Goal: Transaction & Acquisition: Register for event/course

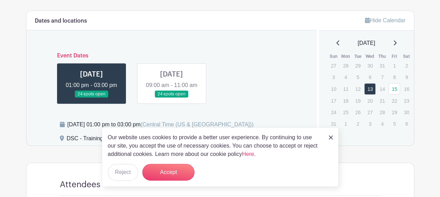
scroll to position [313, 0]
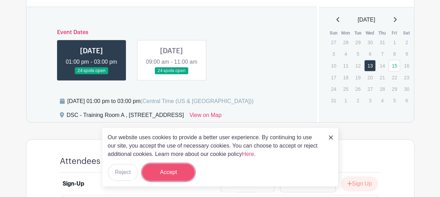
click at [157, 174] on button "Accept" at bounding box center [168, 172] width 52 height 17
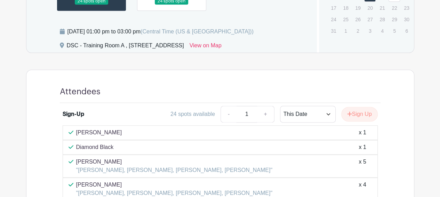
scroll to position [348, 0]
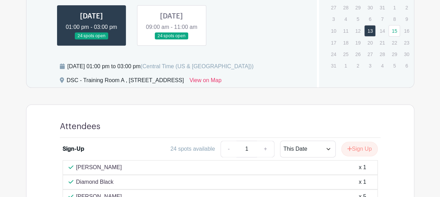
click at [172, 40] on link at bounding box center [172, 40] width 0 height 0
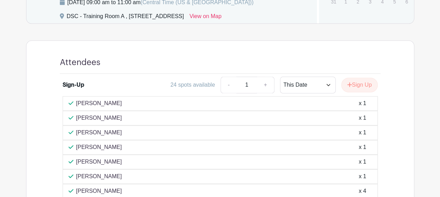
scroll to position [244, 0]
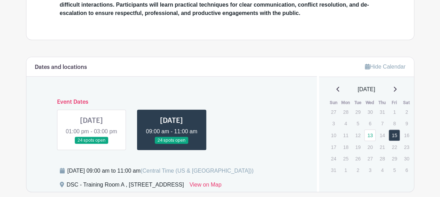
click at [92, 144] on link at bounding box center [92, 144] width 0 height 0
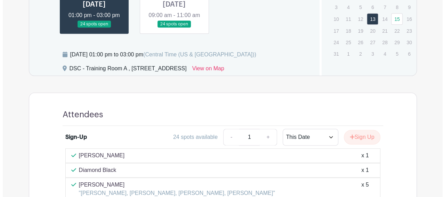
scroll to position [425, 0]
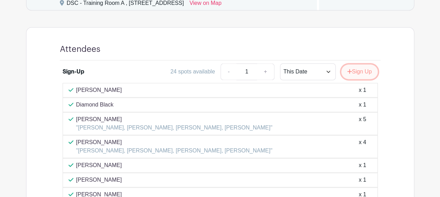
click at [362, 79] on button "Sign Up" at bounding box center [359, 71] width 37 height 15
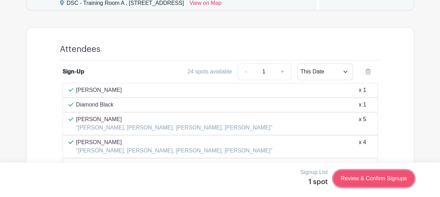
click at [371, 180] on link "Review & Confirm Signups" at bounding box center [373, 178] width 81 height 17
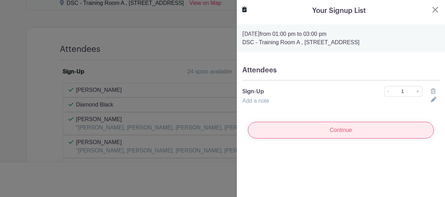
click at [339, 132] on input "Continue" at bounding box center [341, 130] width 186 height 17
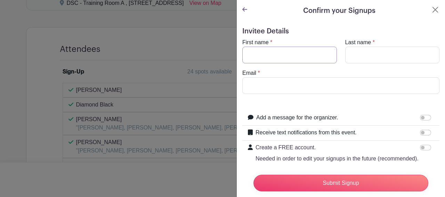
click at [276, 53] on input "First name" at bounding box center [290, 55] width 95 height 17
type input "[PERSON_NAME]"
click at [320, 82] on input "Email" at bounding box center [341, 85] width 197 height 17
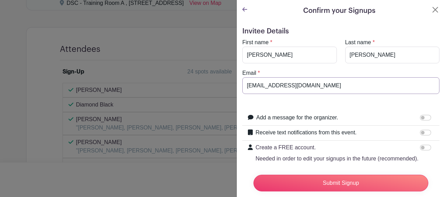
drag, startPoint x: 312, startPoint y: 85, endPoint x: 182, endPoint y: 77, distance: 130.1
type input "[EMAIL_ADDRESS][DOMAIN_NAME]"
click at [424, 132] on input "Receive text notifications from this event." at bounding box center [425, 133] width 11 height 6
checkbox input "true"
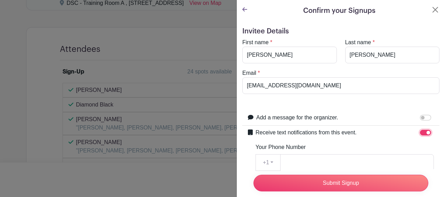
scroll to position [70, 0]
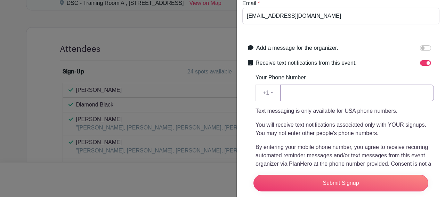
click at [295, 90] on input "Your Phone Number" at bounding box center [357, 93] width 154 height 17
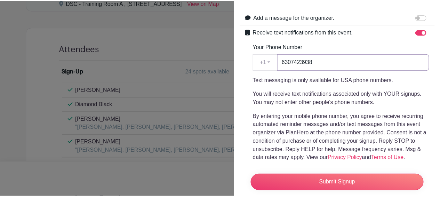
scroll to position [168, 0]
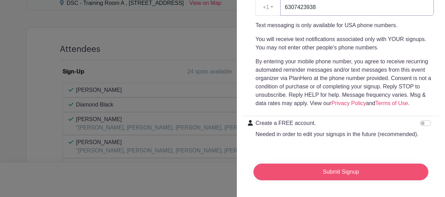
type input "6307423938"
click at [345, 164] on input "Submit Signup" at bounding box center [341, 172] width 175 height 17
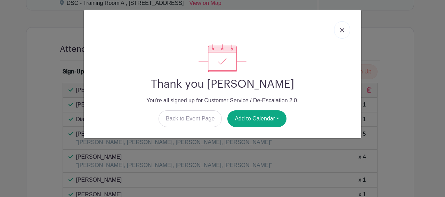
click at [342, 34] on link at bounding box center [342, 29] width 16 height 17
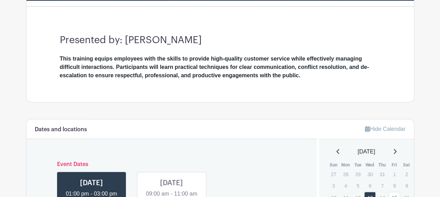
scroll to position [126, 0]
